Goal: Task Accomplishment & Management: Manage account settings

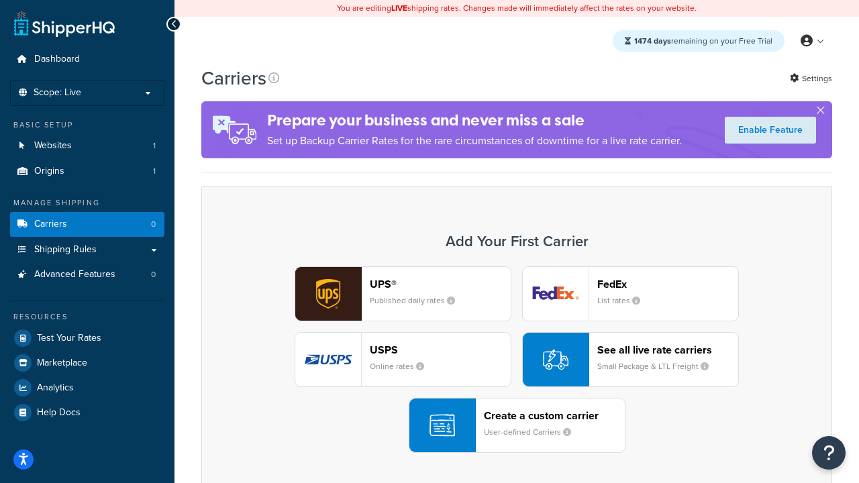
click at [517, 360] on div "UPS® Published daily rates FedEx List rates USPS Online rates See all live rate…" at bounding box center [516, 359] width 603 height 187
click at [668, 284] on header "FedEx" at bounding box center [667, 284] width 141 height 13
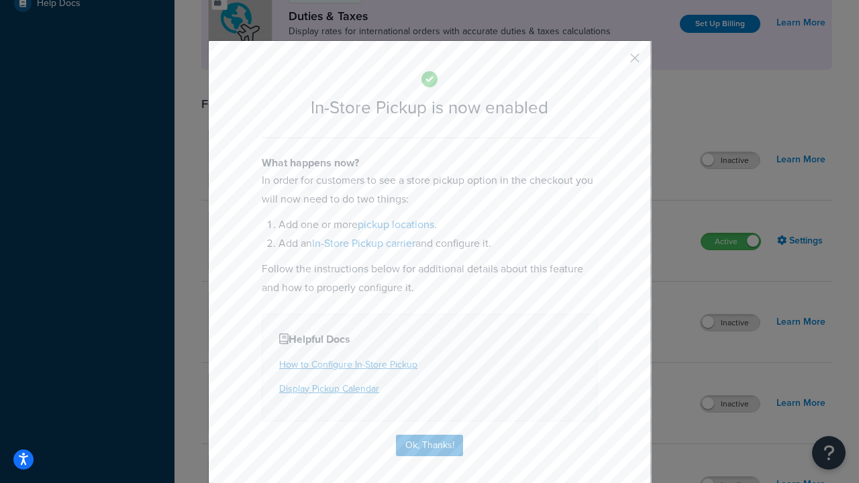
click at [615, 62] on button "button" at bounding box center [614, 62] width 3 height 3
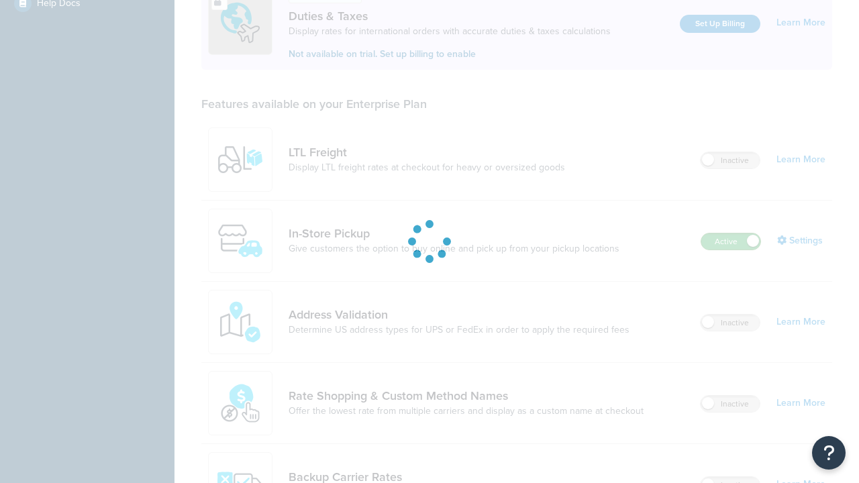
click at [731, 234] on label "Active" at bounding box center [730, 242] width 59 height 16
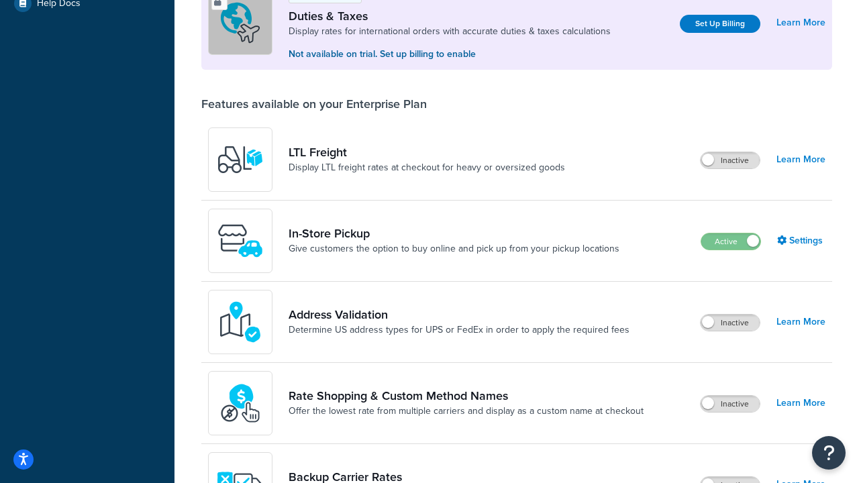
scroll to position [668, 0]
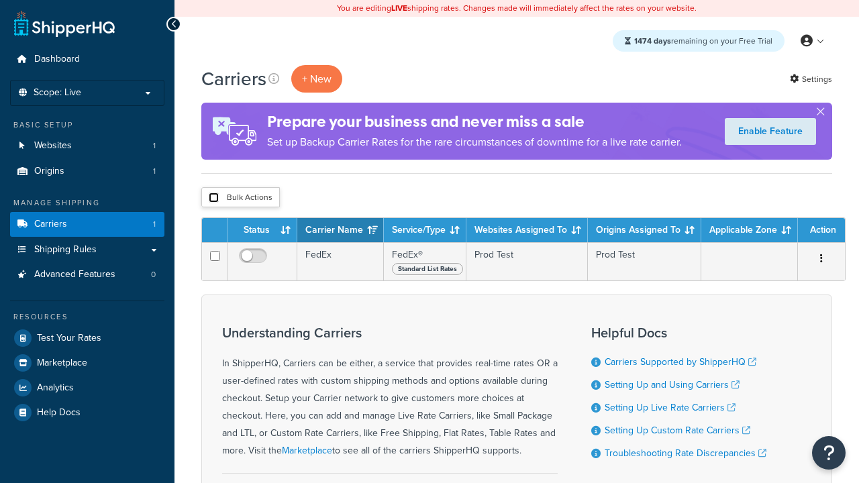
click at [213, 198] on input "checkbox" at bounding box center [214, 198] width 10 height 10
checkbox input "true"
click at [0, 0] on button "Delete" at bounding box center [0, 0] width 0 height 0
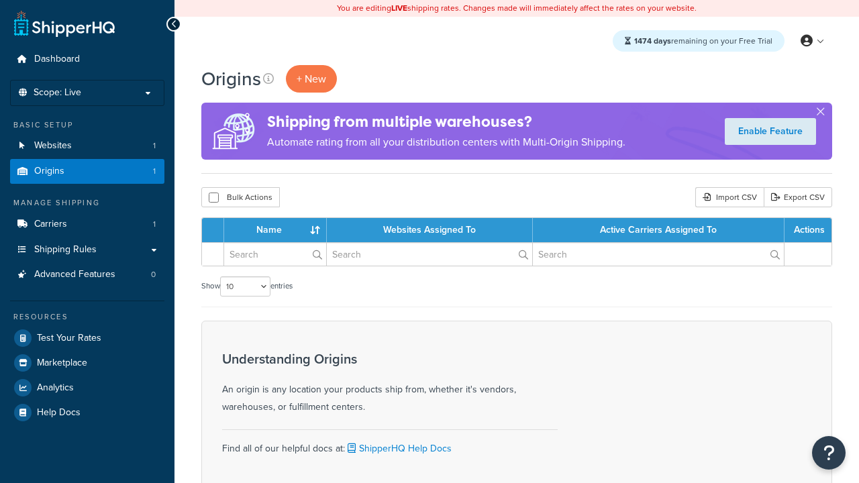
click at [275, 231] on th "Name" at bounding box center [275, 230] width 103 height 24
click at [430, 231] on th "Websites Assigned To" at bounding box center [430, 230] width 206 height 24
click at [658, 231] on th "Active Carriers Assigned To" at bounding box center [659, 230] width 252 height 24
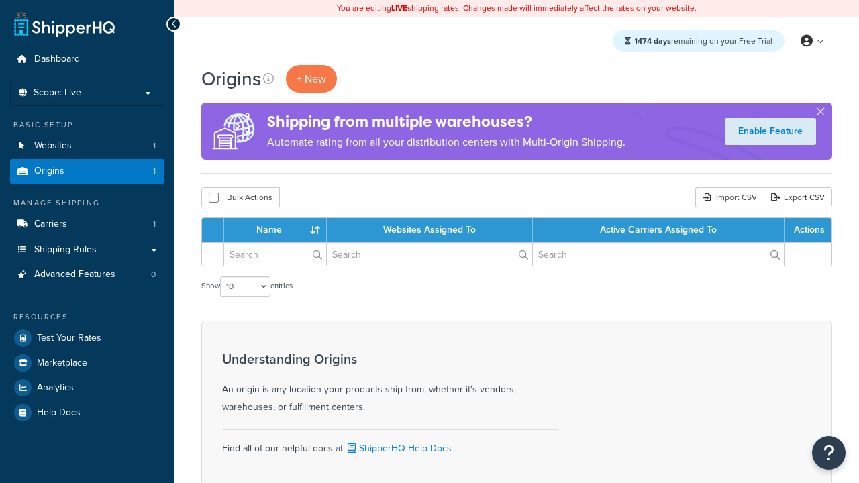
click at [658, 231] on th "Active Carriers Assigned To" at bounding box center [659, 230] width 252 height 24
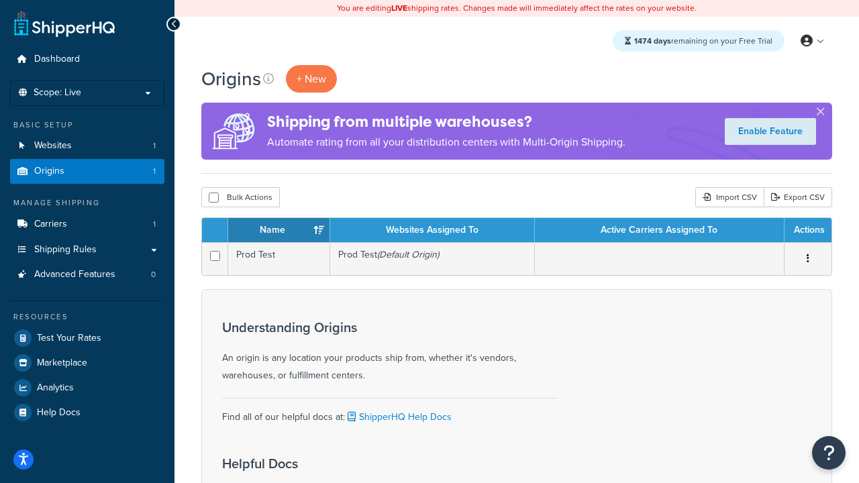
click at [807, 231] on th "Actions" at bounding box center [808, 230] width 47 height 24
click at [268, 79] on icon at bounding box center [268, 78] width 11 height 11
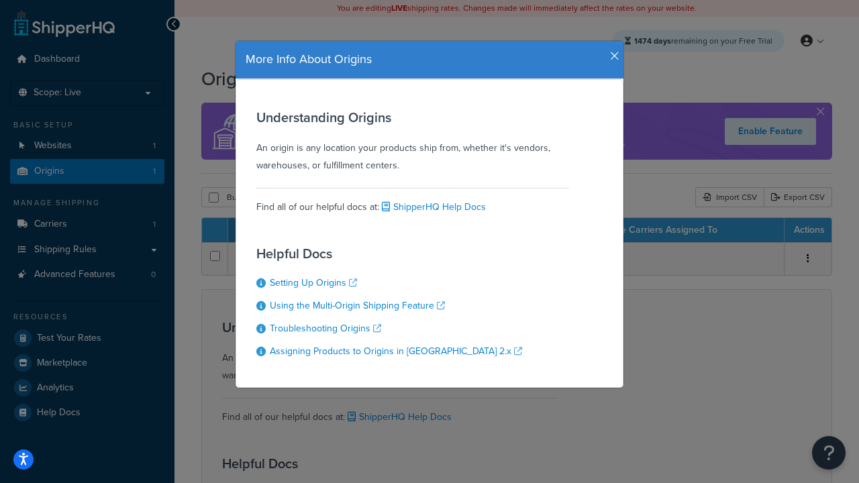
click at [611, 51] on icon "button" at bounding box center [614, 56] width 9 height 12
